Goal: Task Accomplishment & Management: Use online tool/utility

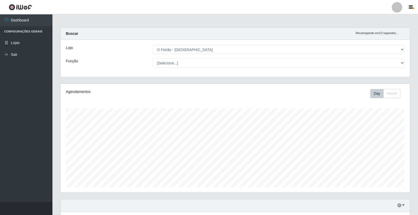
select select "327"
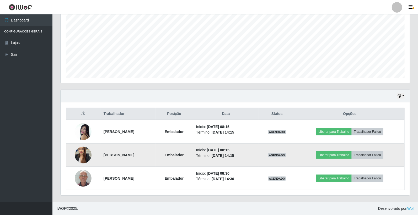
scroll to position [109, 349]
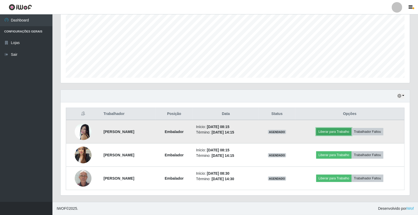
click at [332, 131] on button "Liberar para Trabalho" at bounding box center [333, 131] width 35 height 7
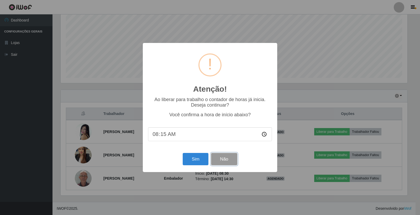
click at [229, 157] on button "Não" at bounding box center [224, 159] width 26 height 12
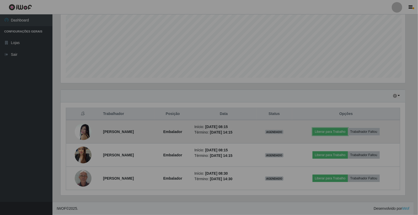
scroll to position [109, 349]
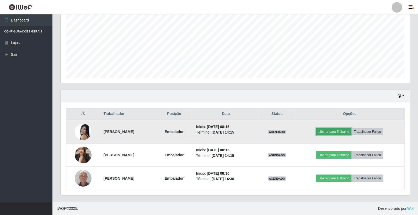
click at [327, 131] on button "Liberar para Trabalho" at bounding box center [333, 131] width 35 height 7
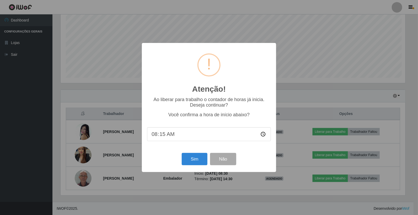
scroll to position [109, 346]
drag, startPoint x: 196, startPoint y: 165, endPoint x: 199, endPoint y: 164, distance: 2.8
click at [199, 164] on button "Sim" at bounding box center [195, 159] width 25 height 12
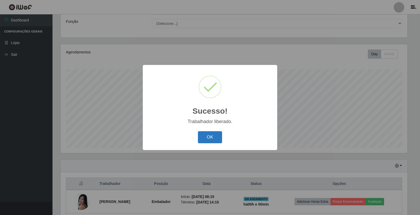
click at [203, 135] on button "OK" at bounding box center [210, 137] width 24 height 12
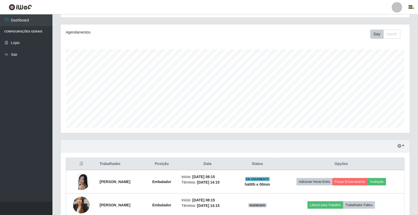
scroll to position [109, 349]
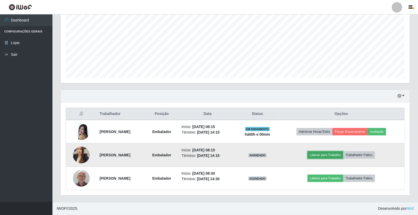
click at [343, 157] on button "Liberar para Trabalho" at bounding box center [325, 155] width 35 height 7
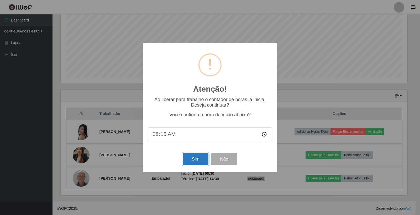
click at [189, 162] on button "Sim" at bounding box center [195, 159] width 25 height 12
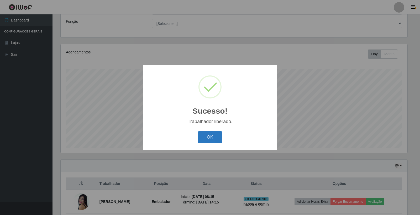
click at [199, 134] on button "OK" at bounding box center [210, 137] width 24 height 12
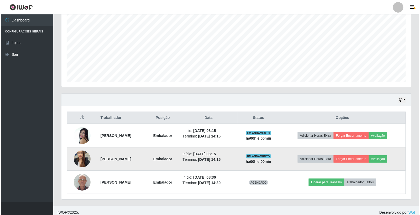
scroll to position [110, 0]
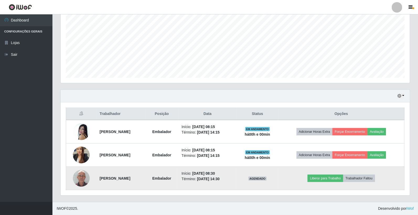
click at [84, 179] on img at bounding box center [81, 178] width 17 height 22
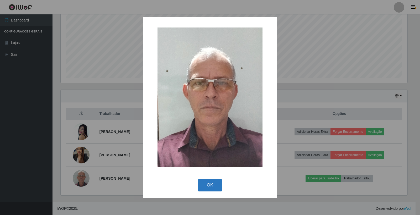
click at [207, 186] on button "OK" at bounding box center [210, 185] width 24 height 12
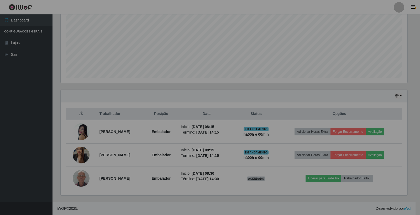
scroll to position [109, 349]
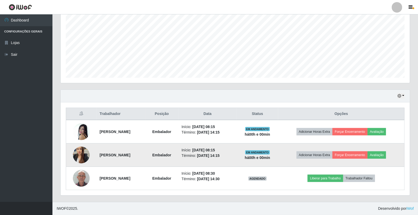
click at [79, 154] on img at bounding box center [81, 155] width 17 height 30
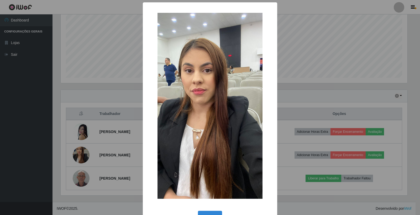
click at [201, 211] on div "OK Cancel" at bounding box center [210, 217] width 124 height 15
click at [217, 213] on button "OK" at bounding box center [210, 217] width 24 height 12
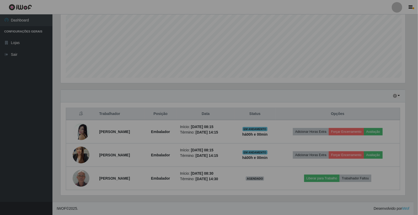
scroll to position [109, 349]
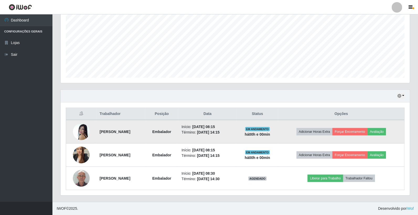
click at [79, 134] on img at bounding box center [81, 132] width 17 height 24
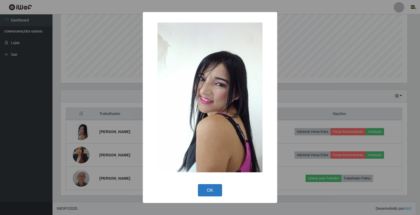
click at [213, 189] on button "OK" at bounding box center [210, 190] width 24 height 12
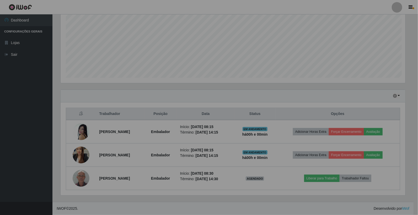
scroll to position [0, 0]
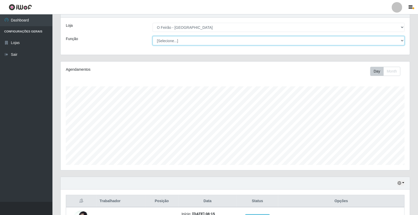
click at [195, 42] on select "[Selecione...] ASG ASG + ASG ++ Embalador Embalador + Embalador ++ Operador de …" at bounding box center [279, 40] width 252 height 9
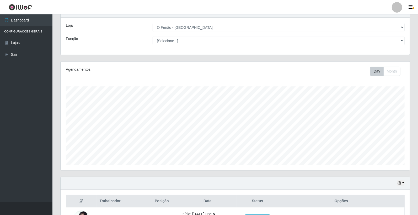
click at [127, 46] on div "Loja [Selecione...] O Feirão - [GEOGRAPHIC_DATA] Função [Selecione...] ASG ASG …" at bounding box center [235, 36] width 349 height 37
